Goal: Transaction & Acquisition: Purchase product/service

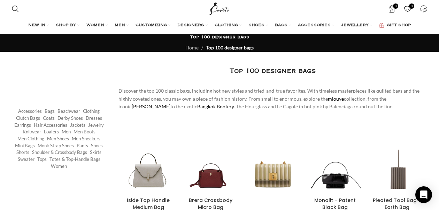
click at [17, 137] on p "Accessories Bags Beachwear Clothing Clutch Bags Coats Derby shoes Dresses Earri…" at bounding box center [60, 139] width 96 height 62
click at [16, 137] on p "Accessories Bags Beachwear Clothing Clutch Bags Coats Derby shoes Dresses Earri…" at bounding box center [60, 139] width 96 height 62
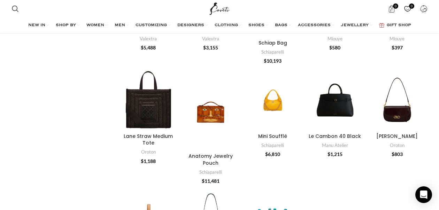
click at [280, 130] on div at bounding box center [272, 134] width 69 height 136
click at [275, 139] on div "Mini Soufflé Schiaparelli $ 6,810 Schiaparelli Schiaparelli Mini Soufflé This S…" at bounding box center [273, 147] width 60 height 27
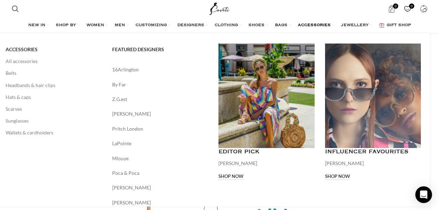
drag, startPoint x: 258, startPoint y: 159, endPoint x: 258, endPoint y: 155, distance: 3.8
click at [258, 156] on div "EDITOR PICK [PERSON_NAME] Shop now" at bounding box center [267, 164] width 96 height 32
click at [258, 154] on h4 "EDITOR PICK" at bounding box center [267, 152] width 96 height 8
drag, startPoint x: 236, startPoint y: 183, endPoint x: 238, endPoint y: 178, distance: 5.2
click at [238, 179] on div "EDITOR PICK [PERSON_NAME] Shop now" at bounding box center [266, 117] width 107 height 147
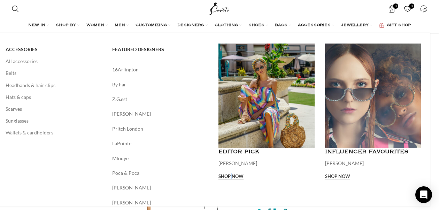
click at [238, 178] on link "Shop now" at bounding box center [231, 177] width 25 height 6
